Goal: Information Seeking & Learning: Learn about a topic

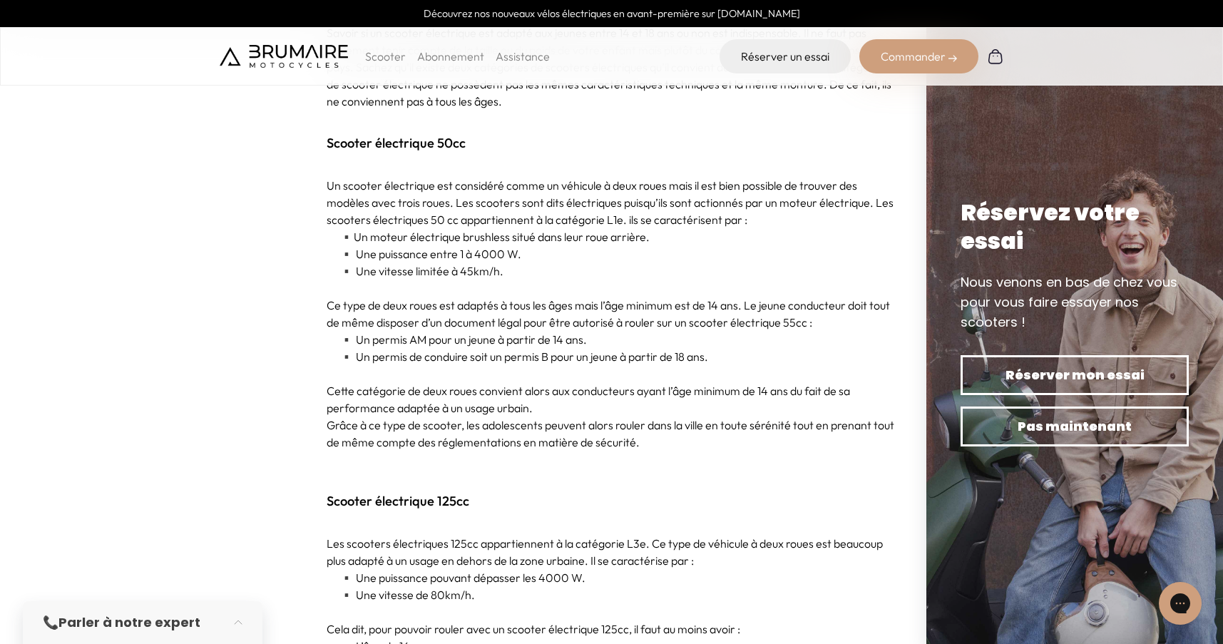
scroll to position [788, 0]
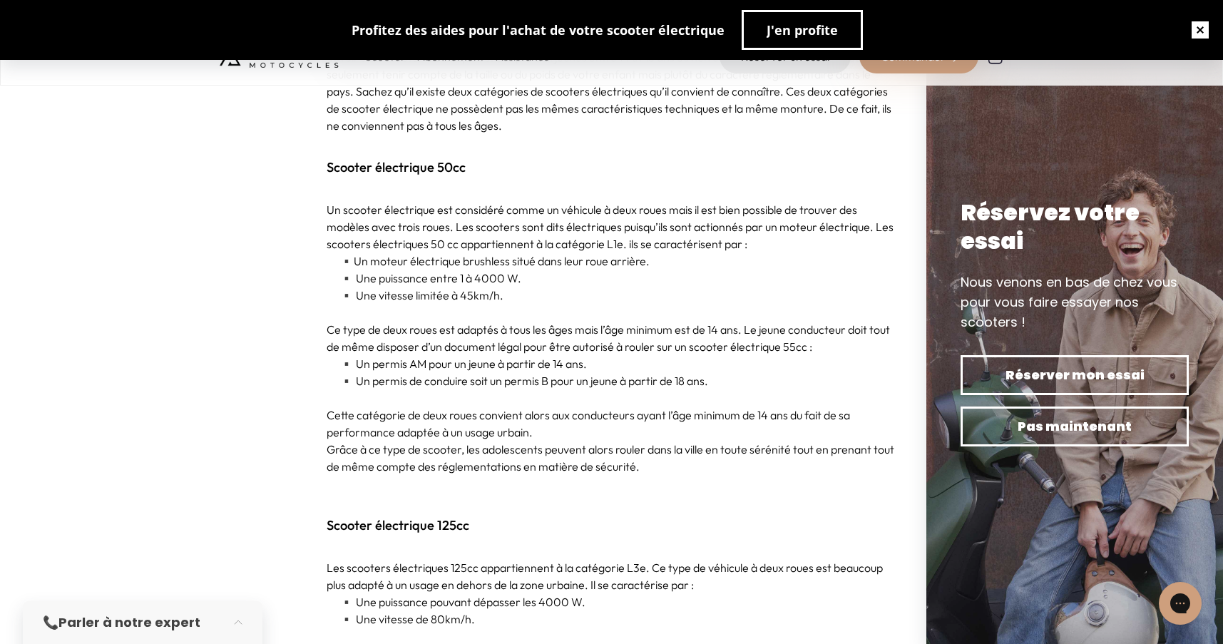
click at [1193, 28] on button "button" at bounding box center [1200, 30] width 46 height 46
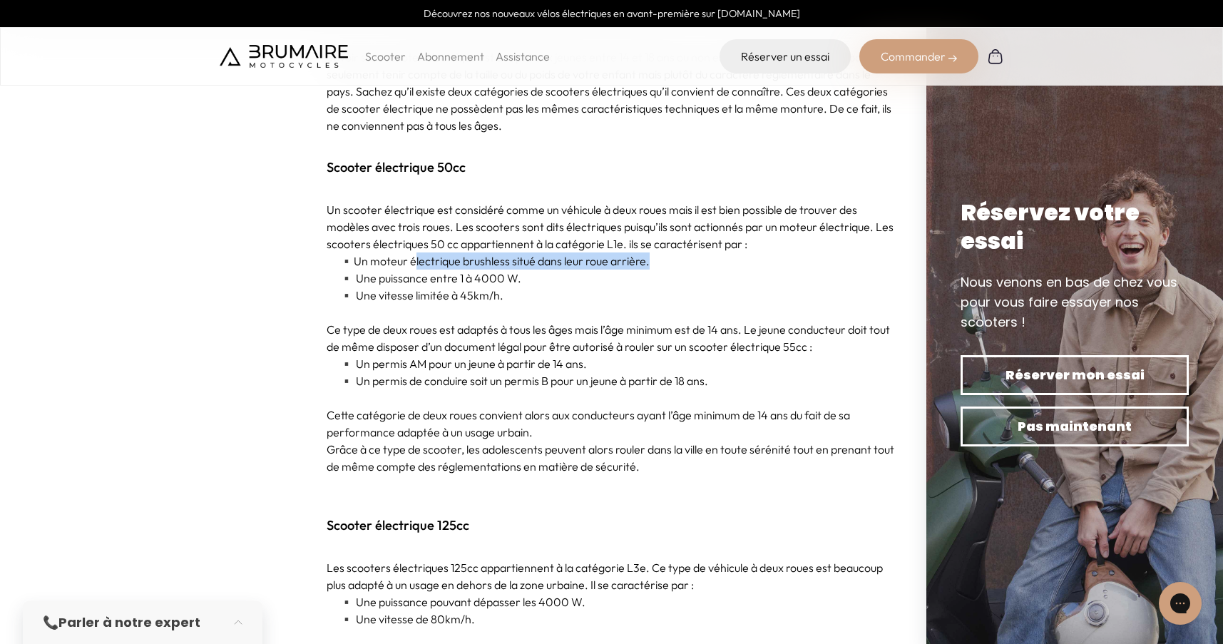
drag, startPoint x: 416, startPoint y: 258, endPoint x: 649, endPoint y: 267, distance: 232.6
click at [649, 267] on p "▪️ Un moteur électrique brushless situé dans leur roue arrière." at bounding box center [612, 260] width 570 height 17
drag, startPoint x: 400, startPoint y: 277, endPoint x: 545, endPoint y: 277, distance: 144.7
click at [540, 277] on p "▪️ Une puissance entre 1 à 4000 W." at bounding box center [612, 277] width 570 height 17
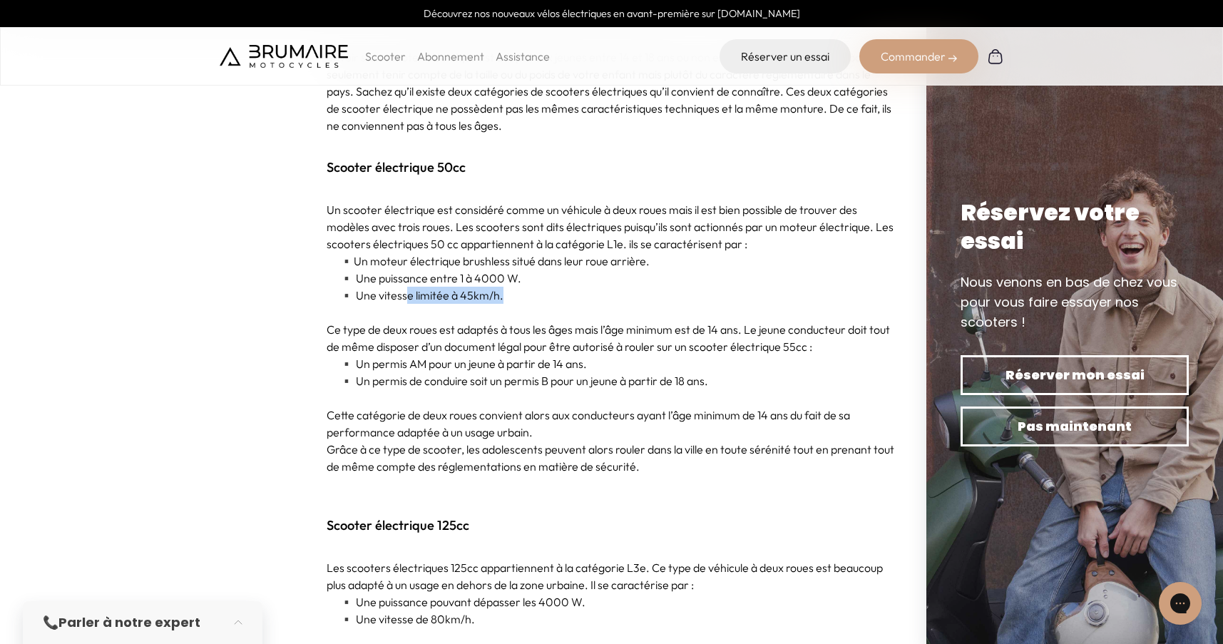
drag, startPoint x: 412, startPoint y: 295, endPoint x: 507, endPoint y: 290, distance: 94.9
click at [505, 290] on p "▪️ Une vitesse limitée à 45km/h." at bounding box center [612, 295] width 570 height 17
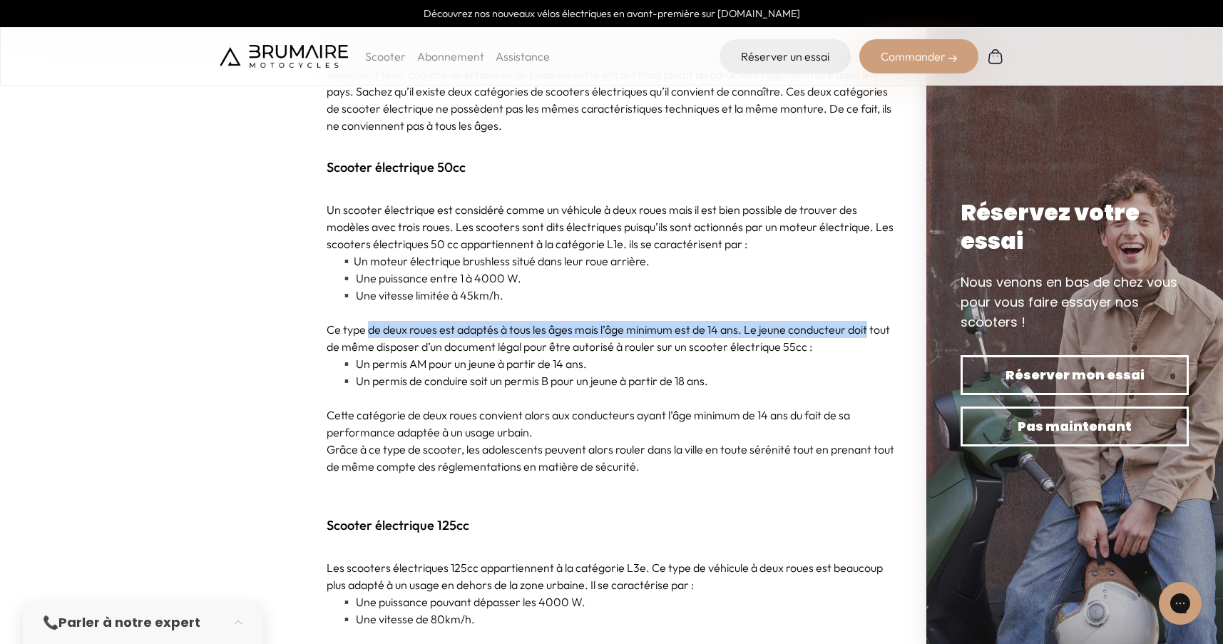
drag, startPoint x: 370, startPoint y: 332, endPoint x: 868, endPoint y: 329, distance: 497.6
click at [868, 329] on p "Ce type de deux roues est adaptés à tous les âges mais l’âge minimum est de 14 …" at bounding box center [612, 338] width 570 height 34
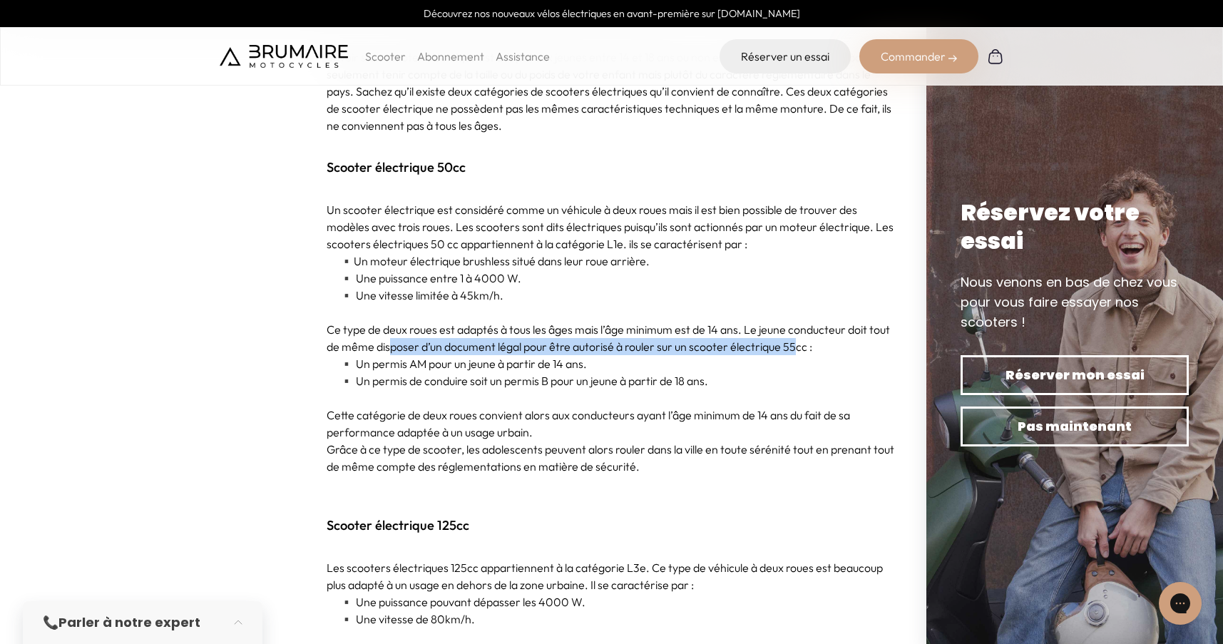
drag, startPoint x: 389, startPoint y: 349, endPoint x: 808, endPoint y: 345, distance: 419.9
click at [808, 345] on p "Ce type de deux roues est adaptés à tous les âges mais l’âge minimum est de 14 …" at bounding box center [612, 338] width 570 height 34
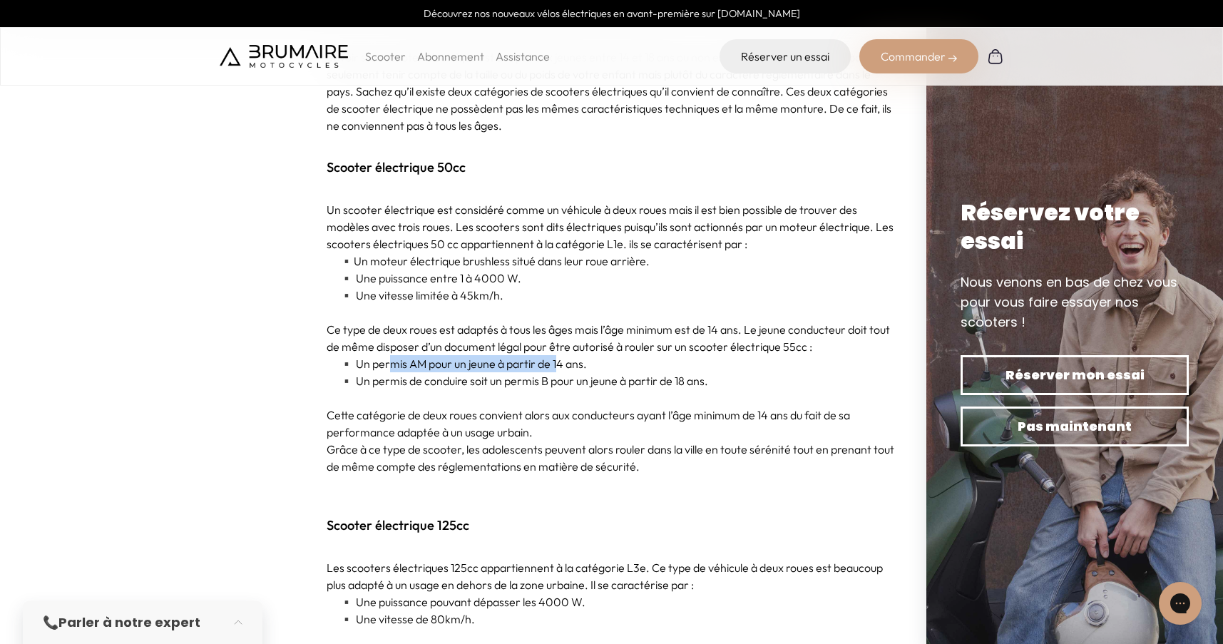
drag, startPoint x: 391, startPoint y: 364, endPoint x: 572, endPoint y: 364, distance: 181.1
click at [570, 364] on p "▪️ Un permis AM pour un jeune à partir de 14 ans." at bounding box center [612, 363] width 570 height 17
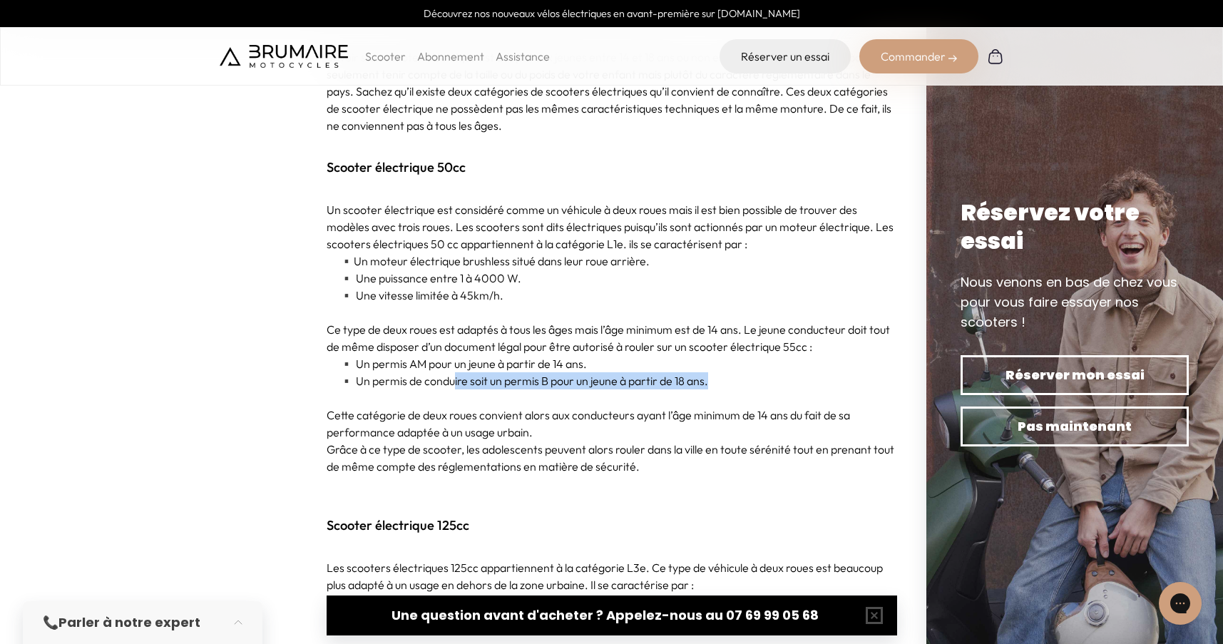
drag, startPoint x: 458, startPoint y: 385, endPoint x: 796, endPoint y: 386, distance: 337.9
click at [796, 386] on p "▪️ Un permis de conduire soit un permis B pour un jeune à partir de 18 ans." at bounding box center [612, 380] width 570 height 17
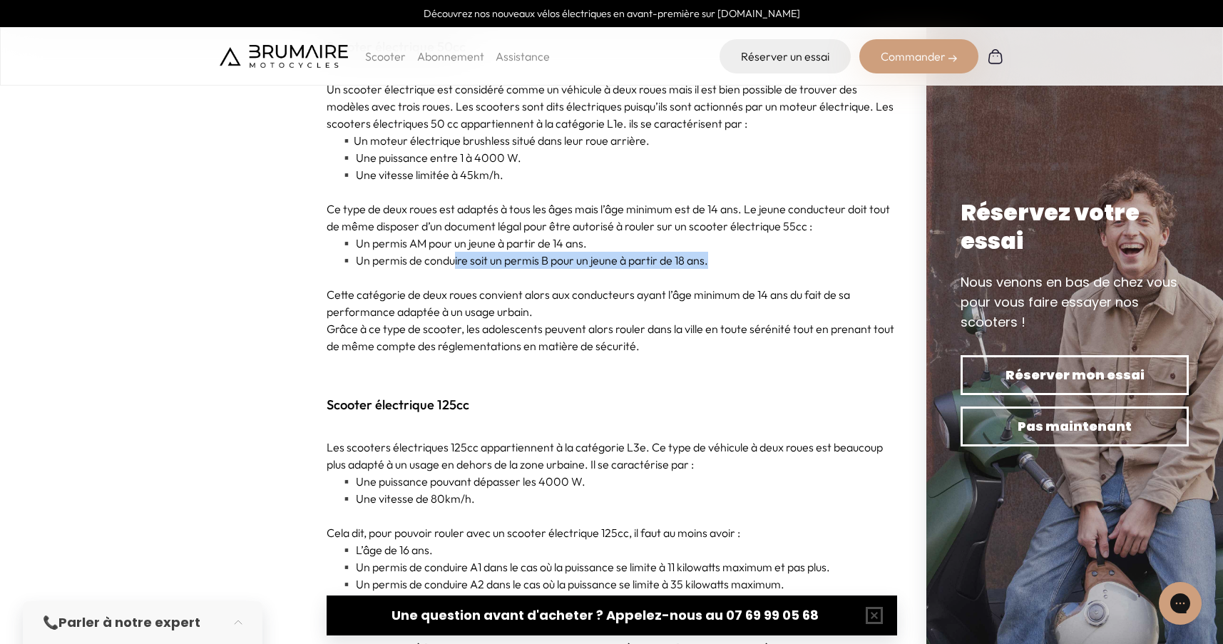
scroll to position [931, 0]
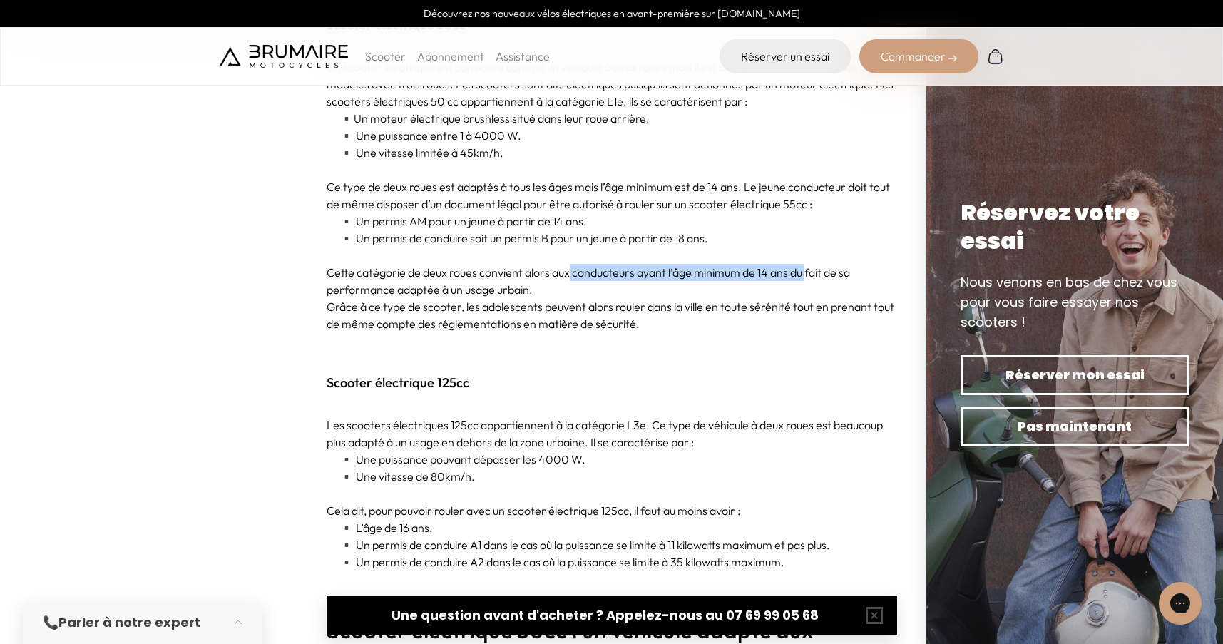
drag, startPoint x: 567, startPoint y: 276, endPoint x: 806, endPoint y: 273, distance: 238.8
click at [806, 273] on p "Cette catégorie de deux roues convient alors aux conducteurs ayant l’âge minimu…" at bounding box center [612, 281] width 570 height 34
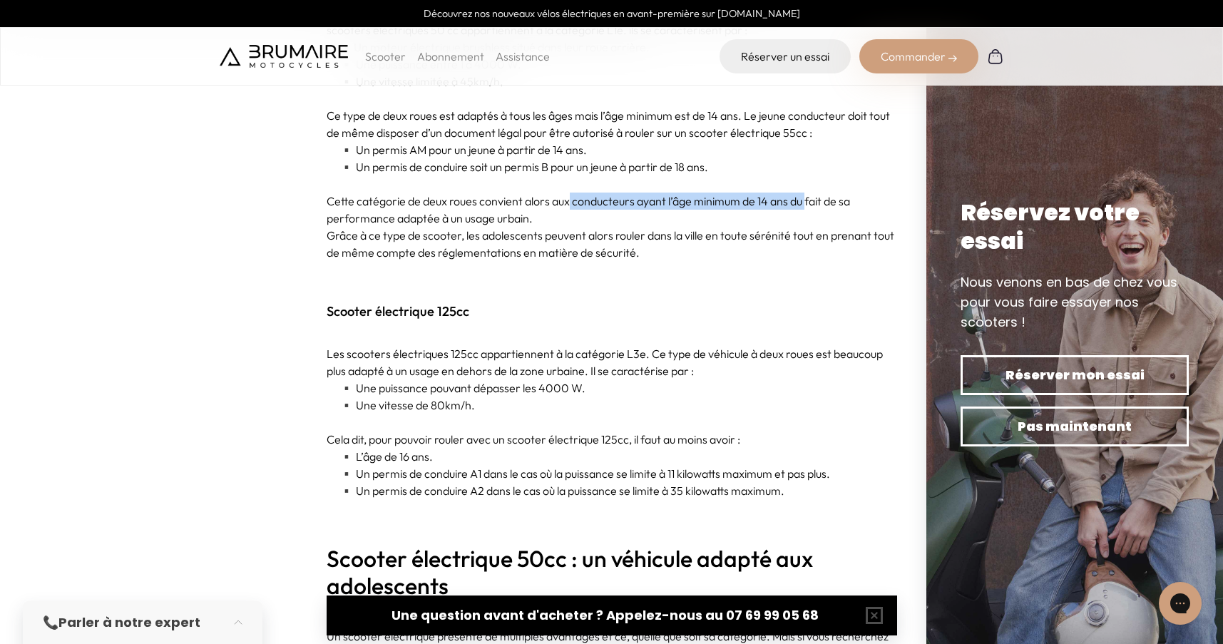
scroll to position [1074, 0]
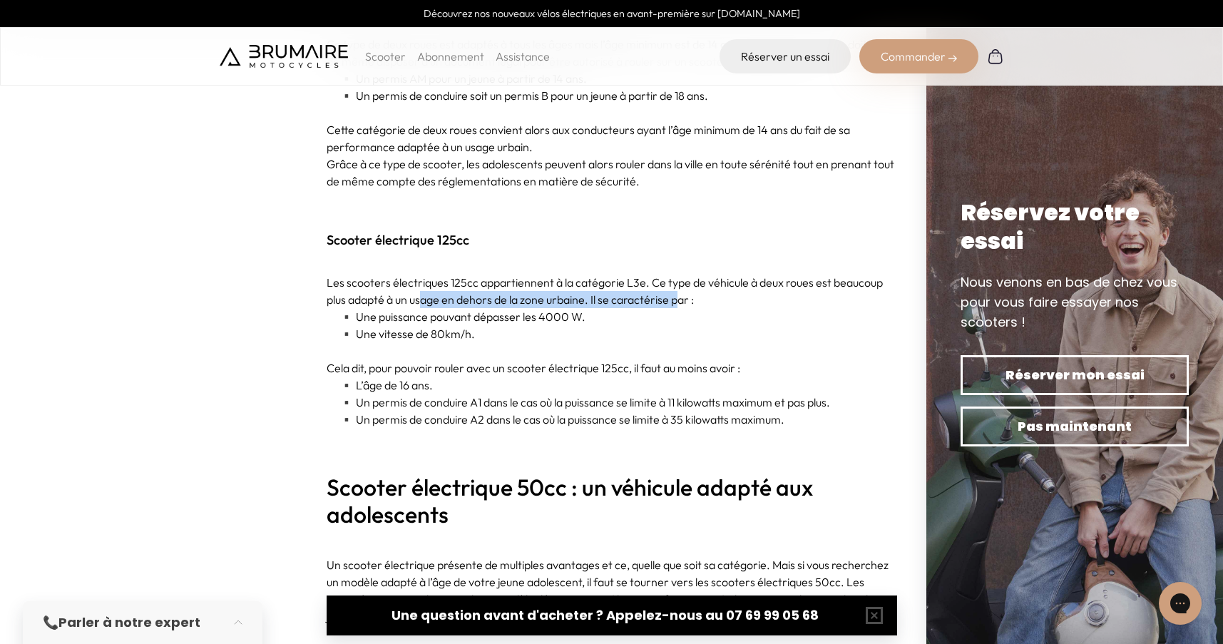
drag, startPoint x: 425, startPoint y: 304, endPoint x: 677, endPoint y: 292, distance: 252.6
click at [677, 292] on p "Les scooters électriques 125cc appartiennent à la catégorie L3e. Ce type de véh…" at bounding box center [612, 291] width 570 height 34
drag, startPoint x: 424, startPoint y: 317, endPoint x: 557, endPoint y: 317, distance: 133.3
click at [557, 317] on p "▪️ Une puissance pouvant dépasser les 4000 W." at bounding box center [612, 316] width 570 height 17
drag, startPoint x: 407, startPoint y: 336, endPoint x: 496, endPoint y: 335, distance: 89.1
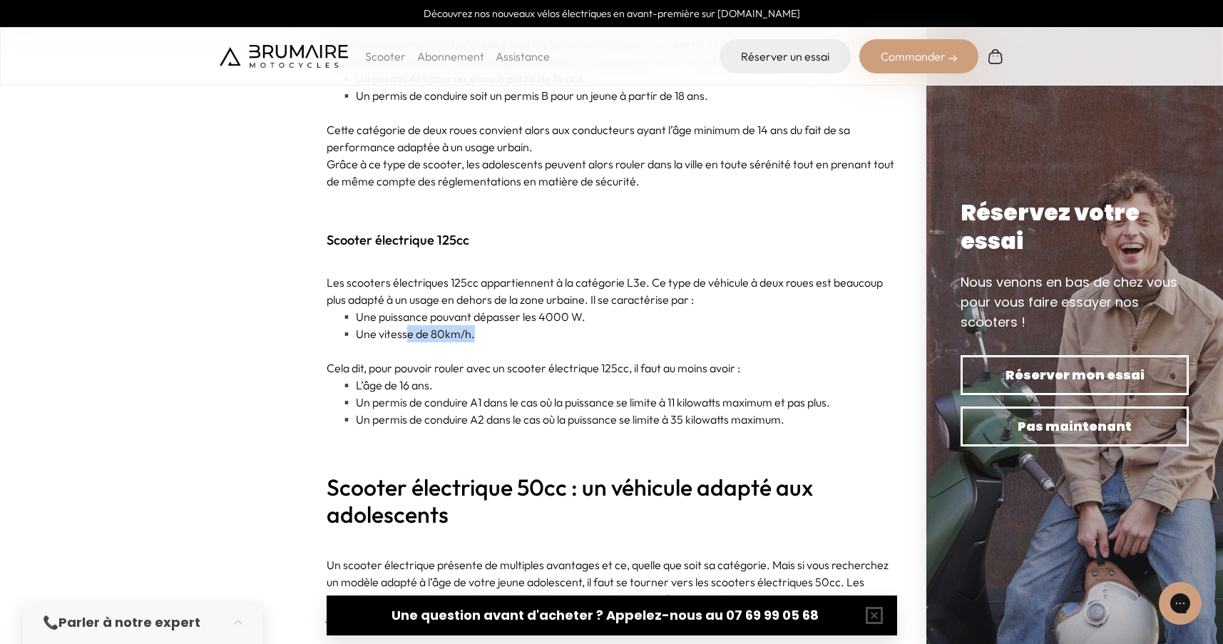
click at [496, 335] on p "▪️ Une vitesse de 80km/h." at bounding box center [612, 333] width 570 height 17
drag, startPoint x: 478, startPoint y: 368, endPoint x: 644, endPoint y: 367, distance: 166.8
click at [644, 368] on p "Cela dit, pour pouvoir rouler avec un scooter électrique 125cc, il faut au moin…" at bounding box center [612, 367] width 570 height 17
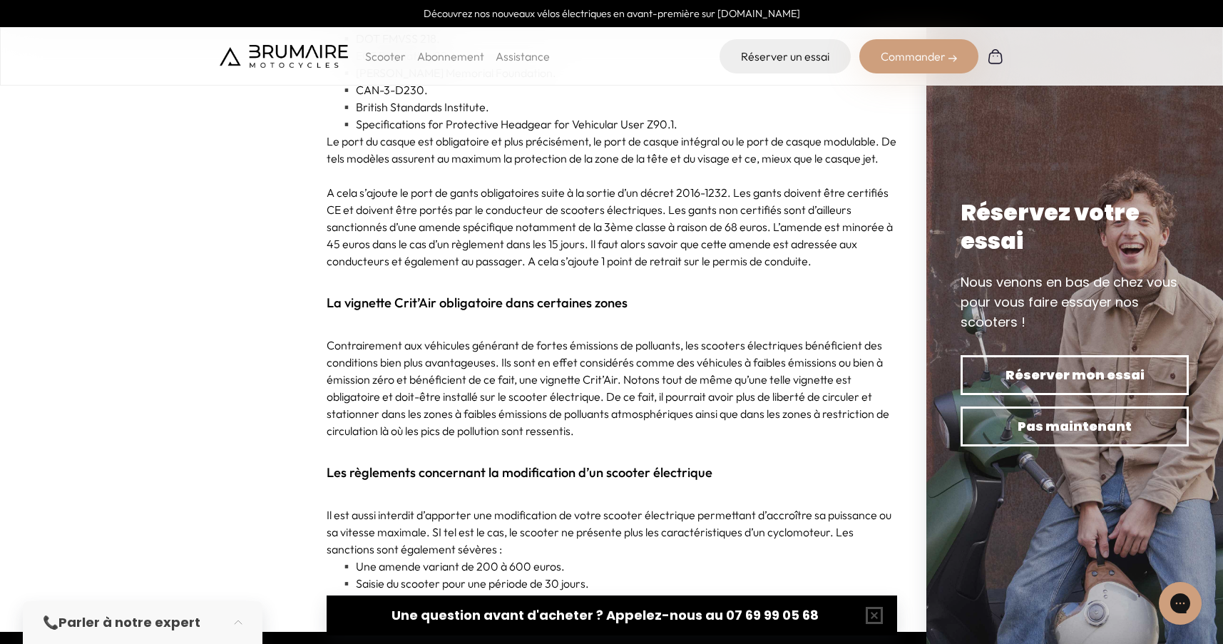
scroll to position [3651, 0]
